Goal: Task Accomplishment & Management: Complete application form

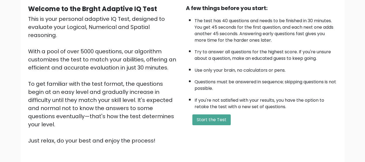
scroll to position [54, 0]
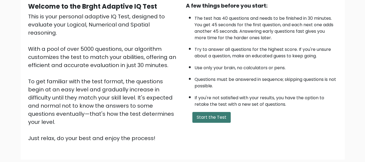
click at [213, 116] on button "Start the Test" at bounding box center [212, 117] width 38 height 11
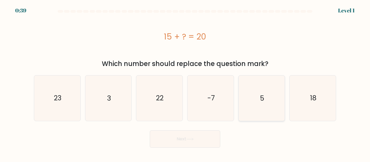
click at [266, 100] on icon "5" at bounding box center [261, 97] width 45 height 45
click at [185, 83] on input "e. 5" at bounding box center [185, 81] width 0 height 1
radio input "true"
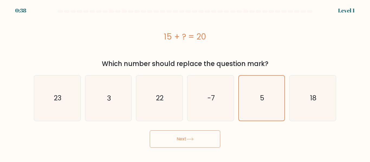
click at [182, 140] on button "Next" at bounding box center [185, 138] width 70 height 17
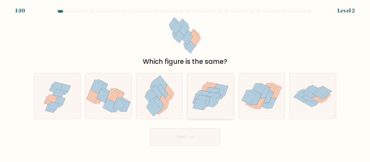
click at [197, 101] on icon at bounding box center [200, 104] width 14 height 11
click at [185, 83] on input "d." at bounding box center [185, 81] width 0 height 1
radio input "true"
click at [186, 137] on button "Next" at bounding box center [185, 136] width 70 height 17
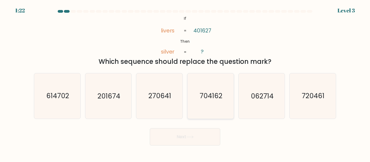
click at [206, 93] on text "704162" at bounding box center [210, 95] width 23 height 9
click at [185, 83] on input "d. 704162" at bounding box center [185, 81] width 0 height 1
radio input "true"
click at [193, 137] on icon at bounding box center [189, 137] width 7 height 3
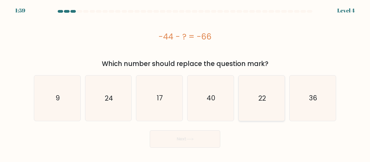
click at [268, 105] on icon "22" at bounding box center [261, 97] width 45 height 45
click at [185, 83] on input "e. 22" at bounding box center [185, 81] width 0 height 1
radio input "true"
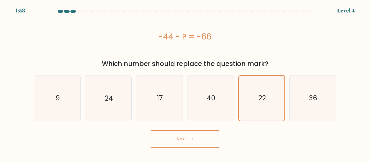
click at [187, 135] on button "Next" at bounding box center [185, 138] width 70 height 17
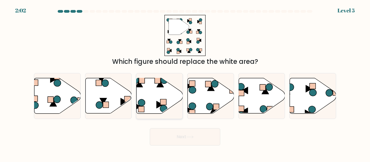
click at [140, 91] on icon at bounding box center [159, 95] width 46 height 35
click at [185, 83] on input "c." at bounding box center [185, 81] width 0 height 1
radio input "true"
drag, startPoint x: 195, startPoint y: 135, endPoint x: 196, endPoint y: 127, distance: 7.7
click at [195, 135] on button "Next" at bounding box center [185, 136] width 70 height 17
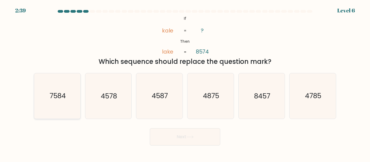
click at [71, 98] on icon "7584" at bounding box center [57, 95] width 45 height 45
click at [185, 83] on input "a. 7584" at bounding box center [185, 81] width 0 height 1
radio input "true"
click at [188, 133] on button "Next" at bounding box center [185, 136] width 70 height 17
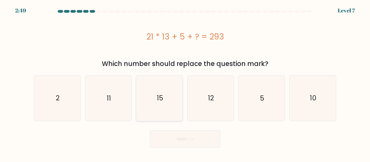
click at [158, 95] on text "15" at bounding box center [160, 97] width 6 height 9
click at [185, 83] on input "c. 15" at bounding box center [185, 81] width 0 height 1
radio input "true"
click at [180, 135] on button "Next" at bounding box center [185, 138] width 70 height 17
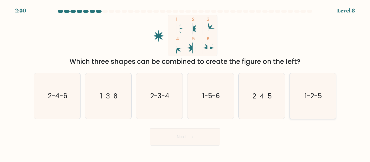
click at [311, 100] on text "1-2-5" at bounding box center [312, 95] width 17 height 9
click at [185, 83] on input "f. 1-2-5" at bounding box center [185, 81] width 0 height 1
radio input "true"
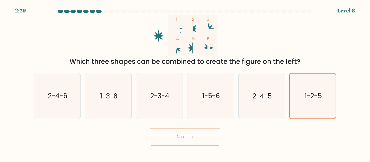
click at [195, 133] on button "Next" at bounding box center [185, 136] width 70 height 17
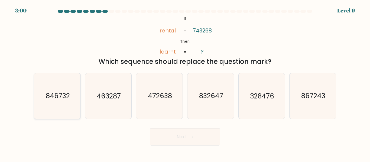
click at [60, 94] on text "846732" at bounding box center [57, 95] width 24 height 9
click at [185, 83] on input "a. 846732" at bounding box center [185, 81] width 0 height 1
radio input "true"
click at [190, 139] on button "Next" at bounding box center [185, 136] width 70 height 17
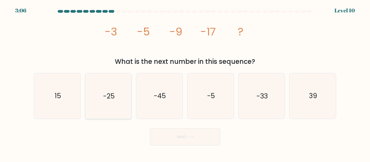
click at [117, 94] on icon "-25" at bounding box center [107, 95] width 45 height 45
click at [185, 83] on input "b. -25" at bounding box center [185, 81] width 0 height 1
radio input "true"
click at [191, 135] on button "Next" at bounding box center [185, 136] width 70 height 17
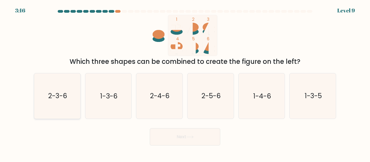
click at [58, 101] on icon "2-3-6" at bounding box center [57, 95] width 45 height 45
click at [185, 83] on input "a. 2-3-6" at bounding box center [185, 81] width 0 height 1
radio input "true"
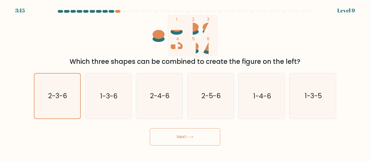
click at [202, 141] on button "Next" at bounding box center [185, 136] width 70 height 17
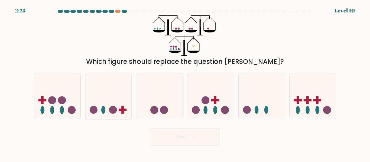
click at [117, 102] on icon at bounding box center [108, 96] width 46 height 38
click at [185, 83] on input "b." at bounding box center [185, 81] width 0 height 1
radio input "true"
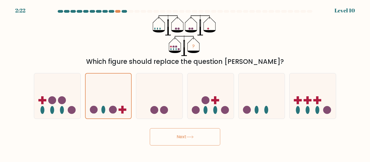
click at [193, 138] on icon at bounding box center [189, 137] width 7 height 3
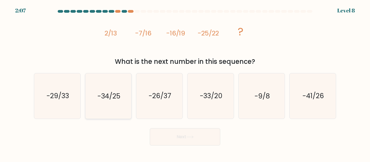
click at [113, 100] on text "-34/25" at bounding box center [108, 95] width 23 height 9
click at [185, 83] on input "b. -34/25" at bounding box center [185, 81] width 0 height 1
radio input "true"
click at [201, 135] on button "Next" at bounding box center [185, 136] width 70 height 17
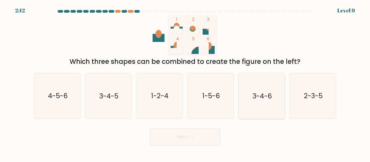
click at [271, 95] on text "3-4-6" at bounding box center [261, 95] width 19 height 9
click at [185, 83] on input "e. 3-4-6" at bounding box center [185, 81] width 0 height 1
radio input "true"
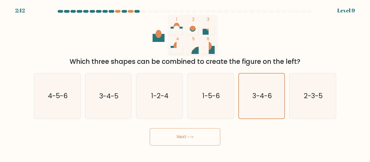
click at [196, 133] on button "Next" at bounding box center [185, 136] width 70 height 17
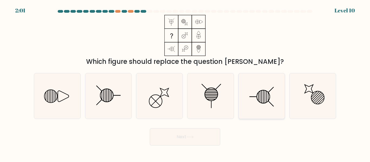
click at [265, 97] on icon at bounding box center [261, 95] width 45 height 45
click at [185, 83] on input "e." at bounding box center [185, 81] width 0 height 1
radio input "true"
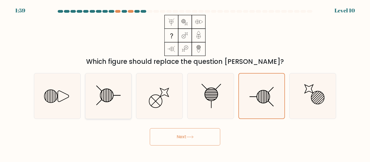
click at [109, 94] on icon at bounding box center [107, 95] width 45 height 45
click at [185, 83] on input "b." at bounding box center [185, 81] width 0 height 1
radio input "true"
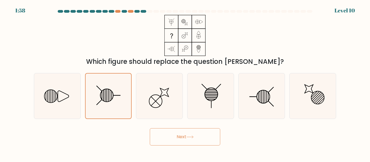
click at [186, 138] on button "Next" at bounding box center [185, 136] width 70 height 17
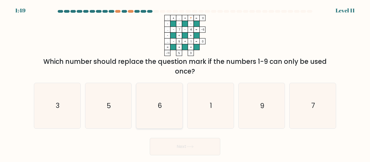
click at [168, 106] on icon "6" at bounding box center [159, 105] width 45 height 45
click at [185, 83] on input "c. 6" at bounding box center [185, 81] width 0 height 1
radio input "true"
click at [189, 144] on button "Next" at bounding box center [185, 146] width 70 height 17
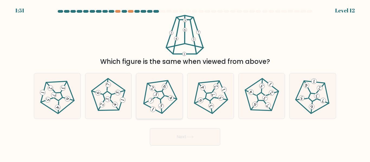
click at [160, 98] on icon at bounding box center [159, 96] width 36 height 36
click at [185, 83] on input "c." at bounding box center [185, 81] width 0 height 1
radio input "true"
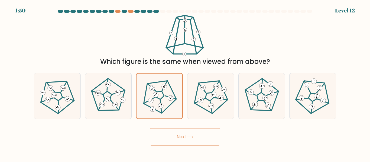
click at [198, 135] on button "Next" at bounding box center [185, 136] width 70 height 17
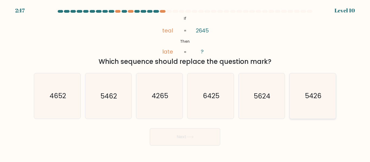
click at [308, 96] on text "5426" at bounding box center [313, 95] width 17 height 9
click at [185, 83] on input "f. 5426" at bounding box center [185, 81] width 0 height 1
radio input "true"
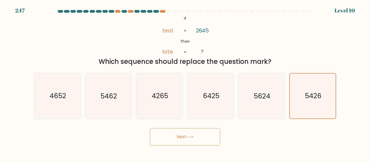
click at [197, 131] on button "Next" at bounding box center [185, 136] width 70 height 17
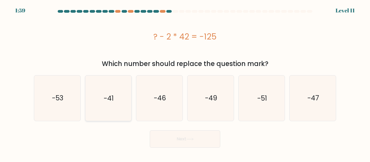
click at [120, 95] on icon "-41" at bounding box center [107, 97] width 45 height 45
click at [185, 83] on input "b. -41" at bounding box center [185, 81] width 0 height 1
radio input "true"
click at [172, 136] on button "Next" at bounding box center [185, 138] width 70 height 17
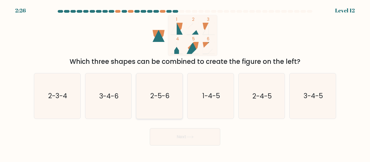
click at [168, 88] on icon "2-5-6" at bounding box center [159, 95] width 45 height 45
click at [185, 83] on input "c. 2-5-6" at bounding box center [185, 81] width 0 height 1
radio input "true"
click at [185, 135] on button "Next" at bounding box center [185, 136] width 70 height 17
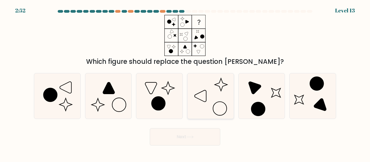
click at [219, 96] on icon at bounding box center [210, 95] width 45 height 45
click at [185, 83] on input "d." at bounding box center [185, 81] width 0 height 1
radio input "true"
click at [202, 138] on button "Next" at bounding box center [185, 136] width 70 height 17
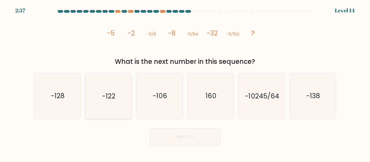
click at [108, 95] on text "-122" at bounding box center [108, 95] width 13 height 9
click at [185, 83] on input "b. -122" at bounding box center [185, 81] width 0 height 1
radio input "true"
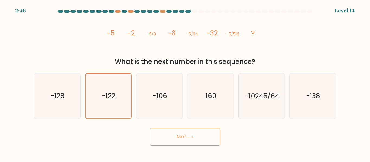
click at [165, 137] on button "Next" at bounding box center [185, 136] width 70 height 17
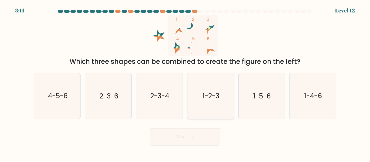
click at [202, 94] on icon "1-2-3" at bounding box center [210, 95] width 45 height 45
click at [185, 83] on input "d. 1-2-3" at bounding box center [185, 81] width 0 height 1
radio input "true"
click at [193, 136] on icon at bounding box center [189, 137] width 7 height 3
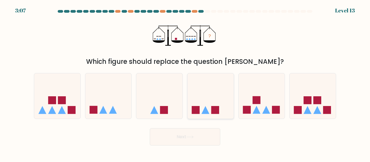
click at [203, 99] on icon at bounding box center [210, 96] width 46 height 38
click at [185, 83] on input "d." at bounding box center [185, 81] width 0 height 1
radio input "true"
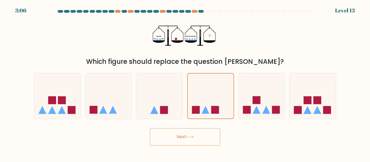
click at [199, 136] on button "Next" at bounding box center [185, 136] width 70 height 17
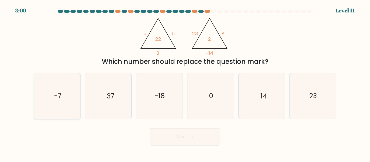
click at [64, 102] on icon "-7" at bounding box center [57, 95] width 45 height 45
click at [185, 83] on input "a. -7" at bounding box center [185, 81] width 0 height 1
radio input "true"
click at [171, 133] on button "Next" at bounding box center [185, 136] width 70 height 17
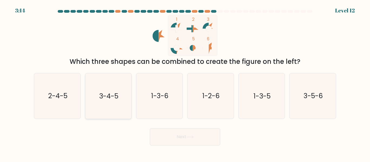
click at [114, 94] on text "3-4-5" at bounding box center [108, 95] width 19 height 9
click at [185, 83] on input "b. 3-4-5" at bounding box center [185, 81] width 0 height 1
radio input "true"
click at [164, 132] on button "Next" at bounding box center [185, 136] width 70 height 17
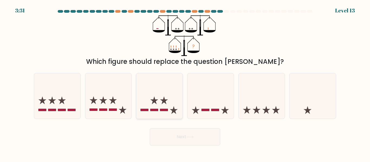
click at [162, 103] on icon at bounding box center [164, 100] width 8 height 8
click at [185, 83] on input "c." at bounding box center [185, 81] width 0 height 1
radio input "true"
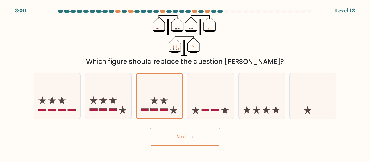
click at [190, 138] on icon at bounding box center [189, 137] width 7 height 3
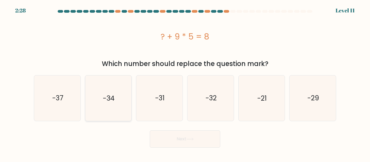
click at [119, 103] on icon "-34" at bounding box center [107, 97] width 45 height 45
click at [185, 83] on input "b. -34" at bounding box center [185, 81] width 0 height 1
radio input "true"
click at [171, 134] on button "Next" at bounding box center [185, 138] width 70 height 17
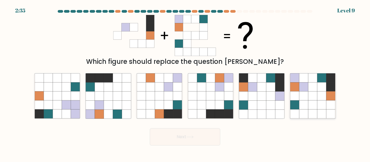
click at [307, 91] on icon at bounding box center [303, 87] width 9 height 9
click at [185, 83] on input "f." at bounding box center [185, 81] width 0 height 1
radio input "true"
click at [175, 139] on button "Next" at bounding box center [185, 136] width 70 height 17
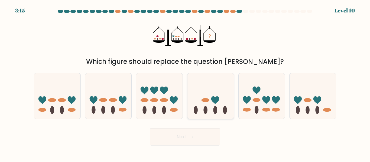
click at [213, 95] on icon at bounding box center [210, 96] width 46 height 38
click at [185, 83] on input "d." at bounding box center [185, 81] width 0 height 1
radio input "true"
click at [193, 138] on icon at bounding box center [189, 137] width 7 height 3
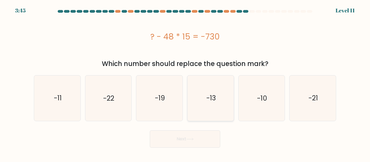
click at [199, 97] on icon "-13" at bounding box center [210, 97] width 45 height 45
click at [185, 83] on input "d. -13" at bounding box center [185, 81] width 0 height 1
radio input "true"
click at [183, 136] on button "Next" at bounding box center [185, 138] width 70 height 17
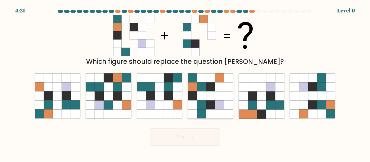
click at [206, 83] on icon at bounding box center [210, 87] width 9 height 9
click at [185, 83] on input "d." at bounding box center [185, 81] width 0 height 1
radio input "true"
click at [197, 138] on button "Next" at bounding box center [185, 136] width 70 height 17
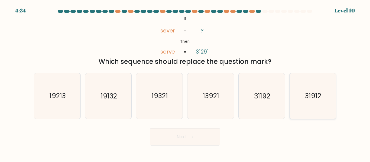
click at [307, 94] on text "31912" at bounding box center [313, 95] width 16 height 9
click at [185, 83] on input "f. 31912" at bounding box center [185, 81] width 0 height 1
radio input "true"
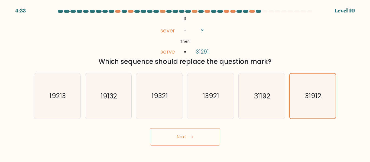
click at [178, 136] on button "Next" at bounding box center [185, 136] width 70 height 17
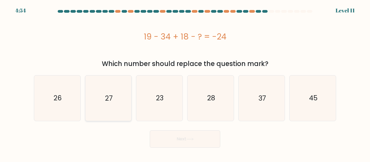
click at [104, 96] on icon "27" at bounding box center [107, 97] width 45 height 45
click at [185, 83] on input "b. 27" at bounding box center [185, 81] width 0 height 1
radio input "true"
click at [163, 135] on button "Next" at bounding box center [185, 138] width 70 height 17
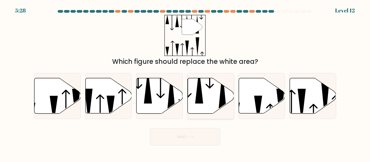
click at [203, 97] on icon at bounding box center [210, 95] width 46 height 35
click at [185, 83] on input "d." at bounding box center [185, 81] width 0 height 1
radio input "true"
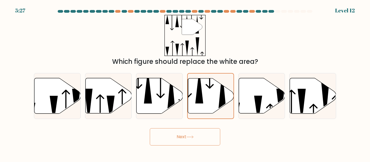
click at [195, 133] on button "Next" at bounding box center [185, 136] width 70 height 17
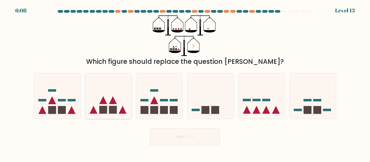
click at [114, 98] on icon at bounding box center [108, 96] width 46 height 38
click at [185, 83] on input "b." at bounding box center [185, 81] width 0 height 1
radio input "true"
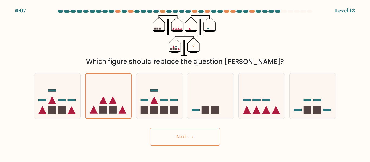
click at [180, 134] on button "Next" at bounding box center [185, 136] width 70 height 17
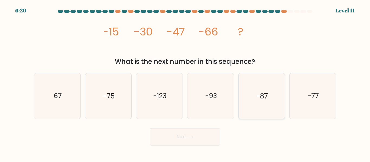
click at [256, 87] on icon "-87" at bounding box center [261, 95] width 45 height 45
click at [185, 83] on input "e. -87" at bounding box center [185, 81] width 0 height 1
radio input "true"
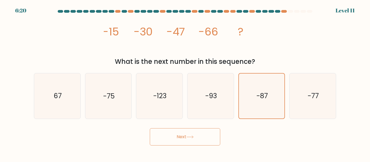
click at [184, 132] on button "Next" at bounding box center [185, 136] width 70 height 17
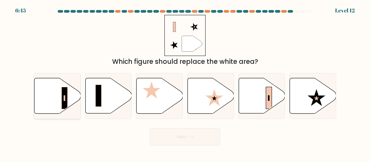
click at [66, 93] on rect at bounding box center [64, 98] width 6 height 22
click at [185, 83] on input "a." at bounding box center [185, 81] width 0 height 1
radio input "true"
click at [192, 131] on button "Next" at bounding box center [185, 136] width 70 height 17
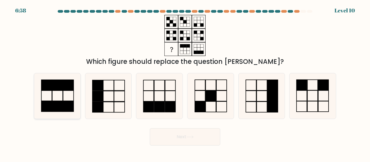
click at [56, 101] on rect at bounding box center [57, 96] width 11 height 10
click at [185, 83] on input "a." at bounding box center [185, 81] width 0 height 1
radio input "true"
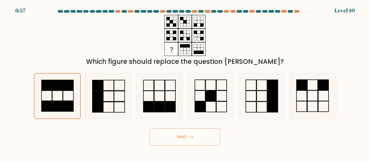
click at [186, 137] on button "Next" at bounding box center [185, 136] width 70 height 17
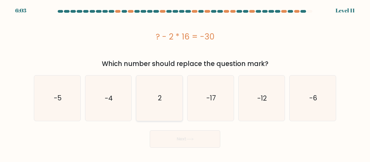
click at [167, 92] on icon "2" at bounding box center [159, 97] width 45 height 45
click at [185, 83] on input "c. 2" at bounding box center [185, 81] width 0 height 1
radio input "true"
click at [172, 137] on button "Next" at bounding box center [185, 138] width 70 height 17
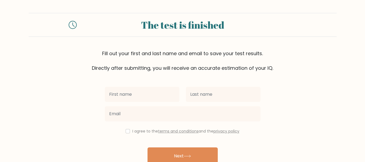
click at [146, 91] on input "text" at bounding box center [142, 94] width 75 height 15
type input "[PERSON_NAME]"
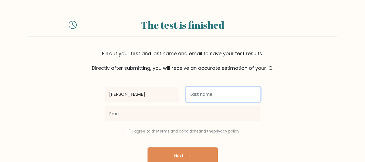
click at [203, 94] on input "text" at bounding box center [223, 94] width 75 height 15
type input "Berdos"
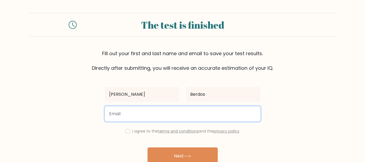
click at [164, 114] on input "email" at bounding box center [183, 113] width 156 height 15
type input "mlhaine_05@yahoo.com"
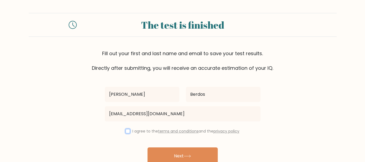
click at [128, 132] on input "checkbox" at bounding box center [128, 131] width 4 height 4
checkbox input "true"
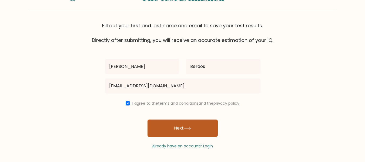
click at [183, 124] on button "Next" at bounding box center [183, 128] width 70 height 17
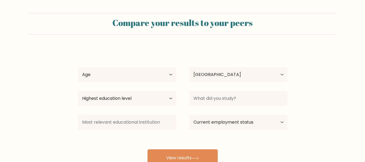
select select "PH"
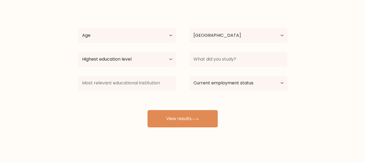
scroll to position [43, 0]
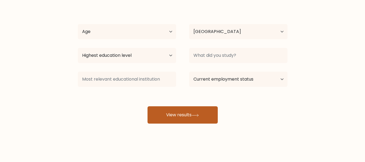
click at [193, 110] on button "View results" at bounding box center [183, 114] width 70 height 17
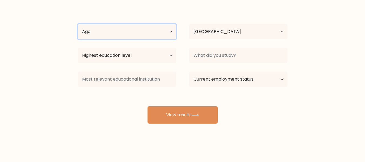
click at [117, 29] on select "Age Under 18 years old 18-24 years old 25-34 years old 35-44 years old 45-54 ye…" at bounding box center [127, 31] width 98 height 15
select select "45_54"
click at [78, 24] on select "Age Under 18 years old 18-24 years old 25-34 years old 35-44 years old 45-54 ye…" at bounding box center [127, 31] width 98 height 15
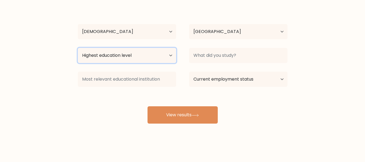
click at [141, 55] on select "Highest education level No schooling Primary Lower Secondary Upper Secondary Oc…" at bounding box center [127, 55] width 98 height 15
select select "bachelors_degree"
click at [78, 48] on select "Highest education level No schooling Primary Lower Secondary Upper Secondary Oc…" at bounding box center [127, 55] width 98 height 15
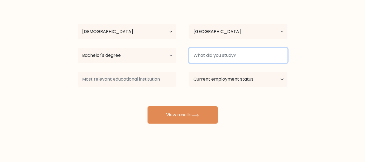
click at [238, 56] on input at bounding box center [238, 55] width 98 height 15
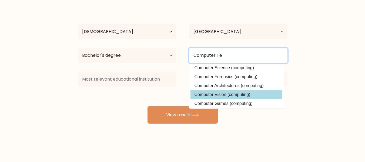
scroll to position [0, 0]
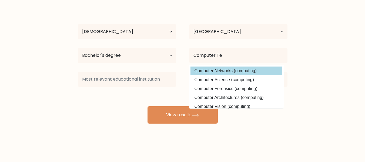
click at [255, 71] on option "Computer Networks (computing)" at bounding box center [237, 71] width 92 height 9
type input "Computer Networks"
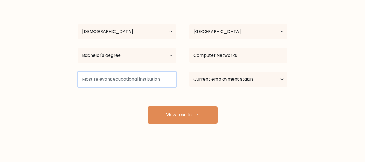
click at [144, 80] on input at bounding box center [127, 79] width 98 height 15
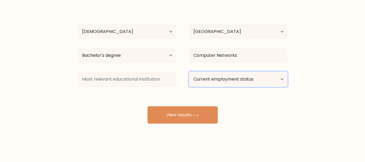
click at [228, 80] on select "Current employment status Employed Student Retired Other / prefer not to answer" at bounding box center [238, 79] width 98 height 15
select select "other"
click at [189, 72] on select "Current employment status Employed Student Retired Other / prefer not to answer" at bounding box center [238, 79] width 98 height 15
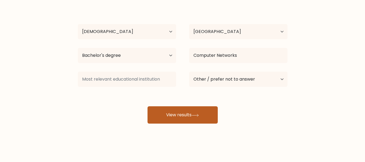
click at [200, 118] on button "View results" at bounding box center [183, 114] width 70 height 17
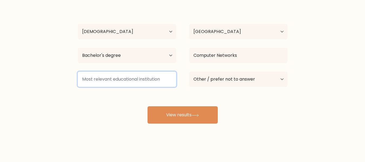
click at [123, 80] on input at bounding box center [127, 79] width 98 height 15
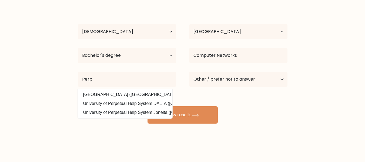
click at [132, 103] on option "University of Perpetual Help System DALTA (Philippines)" at bounding box center [125, 103] width 92 height 9
type input "University of Perpetual Help System DALTA"
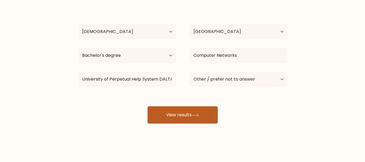
click at [190, 113] on button "View results" at bounding box center [183, 114] width 70 height 17
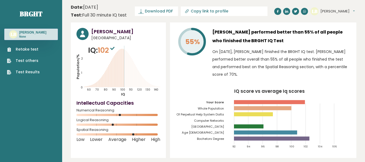
drag, startPoint x: 153, startPoint y: 10, endPoint x: 169, endPoint y: 14, distance: 15.8
click at [153, 10] on span "Download PDF" at bounding box center [159, 11] width 28 height 6
